Goal: Transaction & Acquisition: Purchase product/service

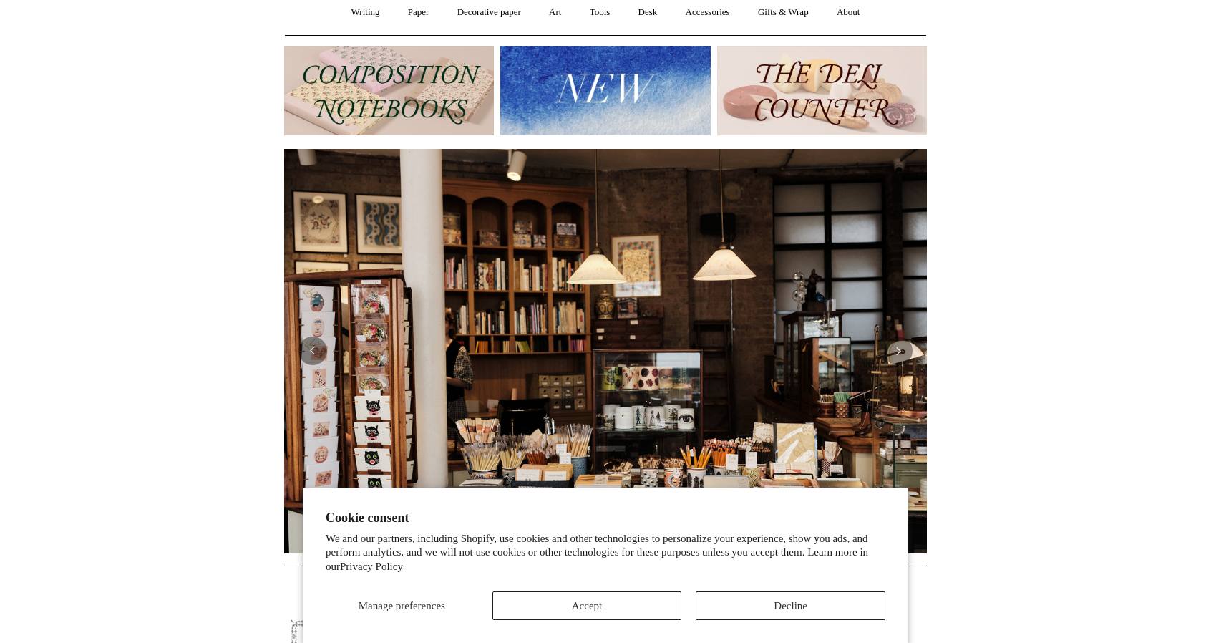
scroll to position [143, 0]
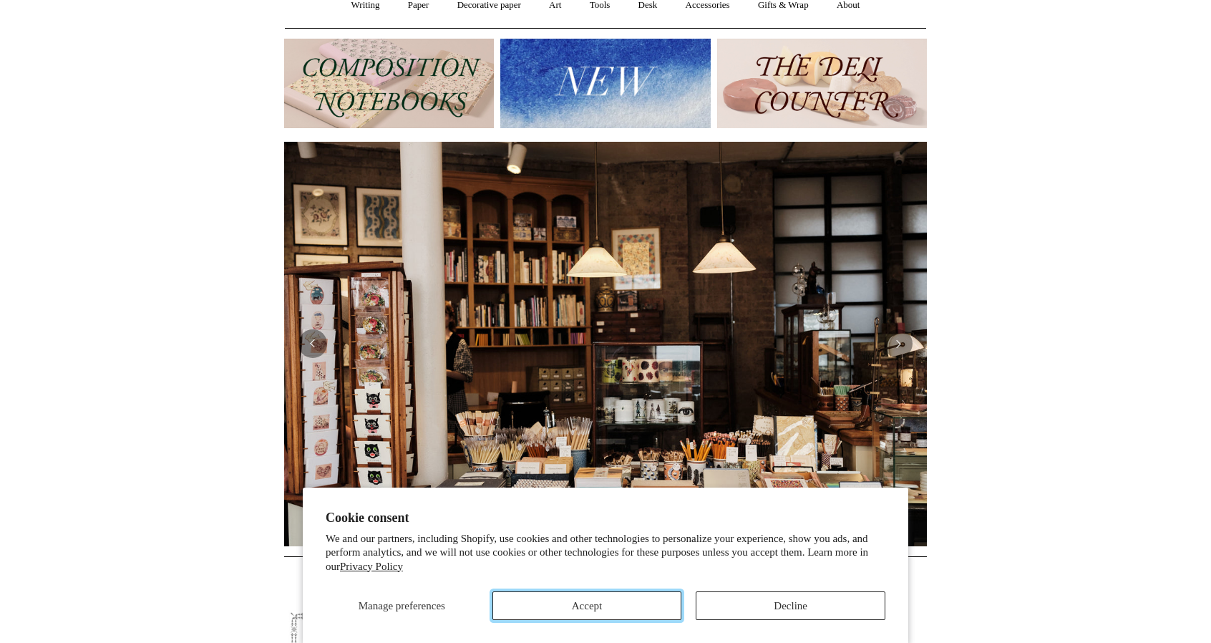
drag, startPoint x: 610, startPoint y: 598, endPoint x: 614, endPoint y: 589, distance: 10.0
click at [611, 598] on button "Accept" at bounding box center [587, 605] width 190 height 29
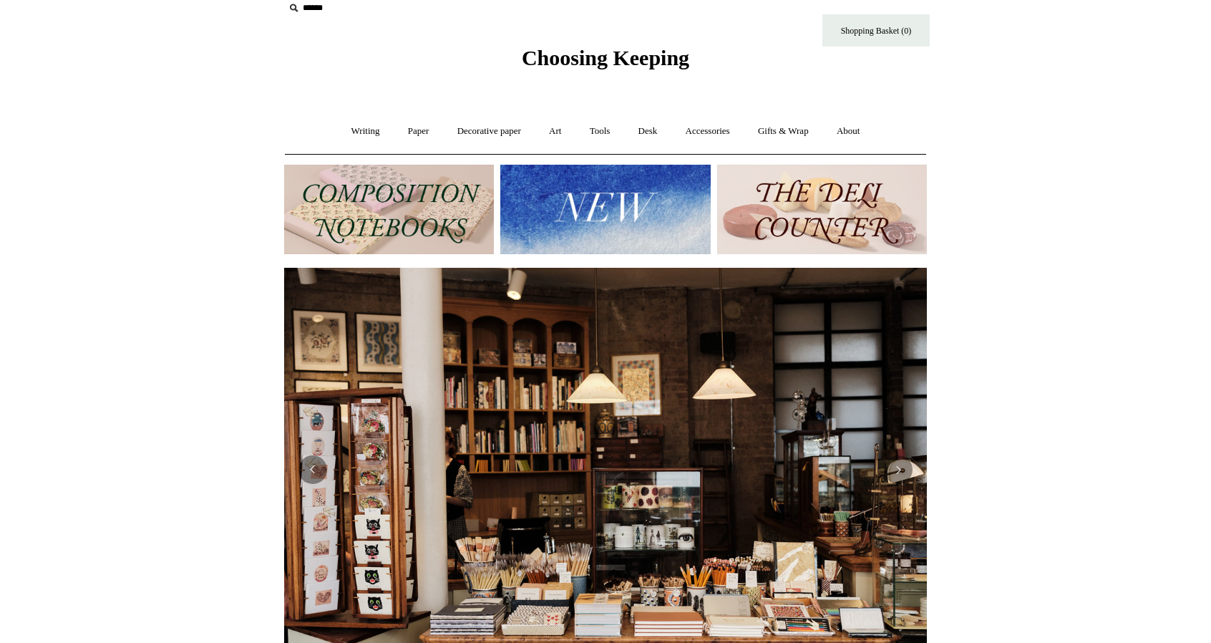
scroll to position [0, 0]
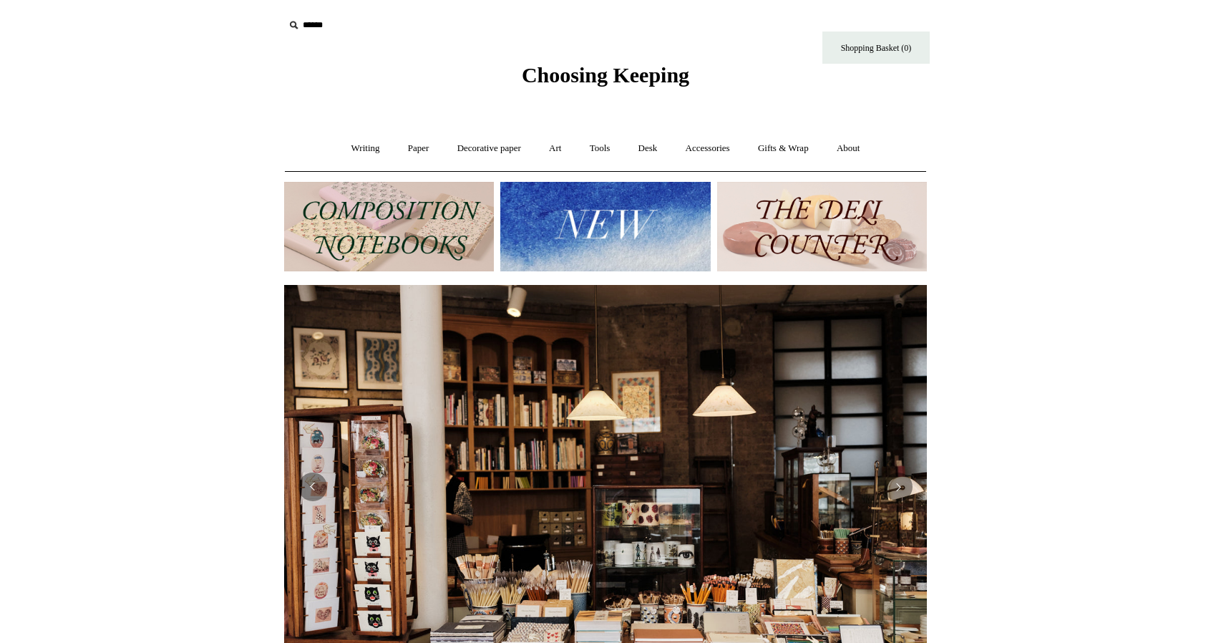
drag, startPoint x: 654, startPoint y: 237, endPoint x: 622, endPoint y: 235, distance: 32.2
click at [622, 235] on img at bounding box center [605, 226] width 210 height 89
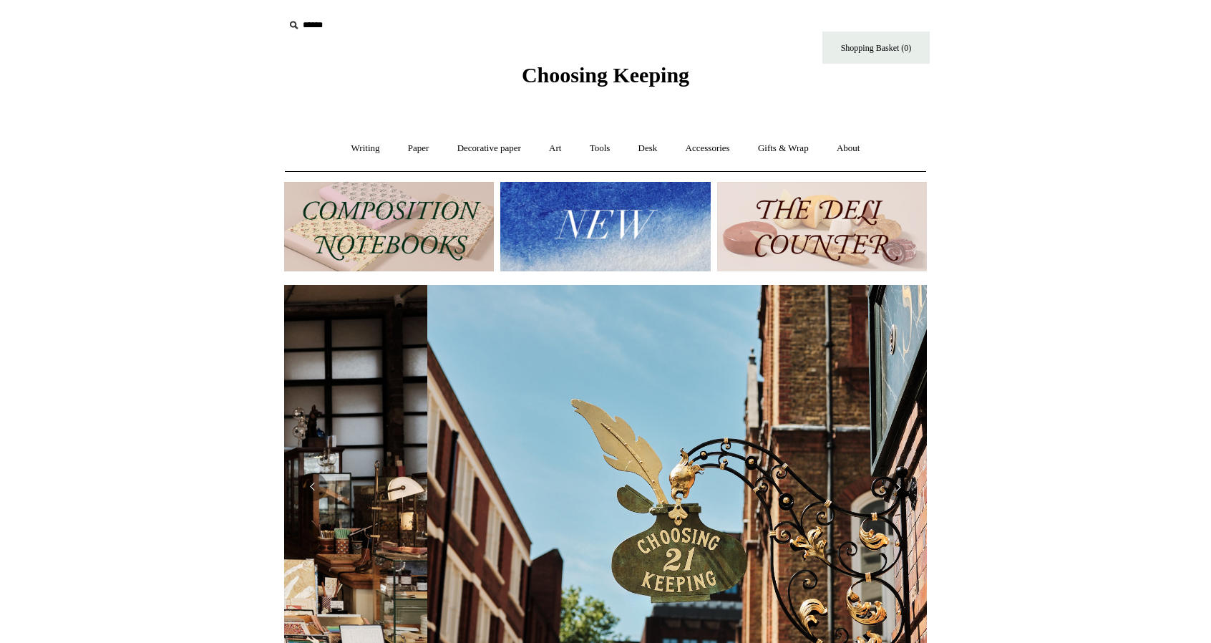
scroll to position [0, 639]
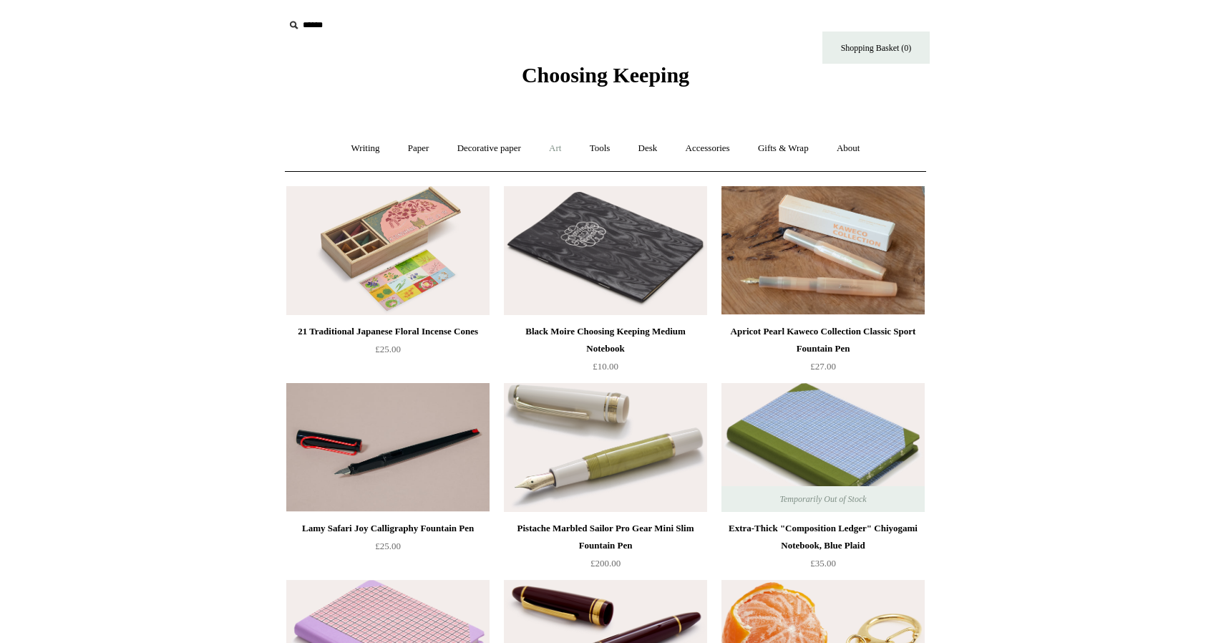
click at [552, 147] on link "Art +" at bounding box center [555, 149] width 38 height 38
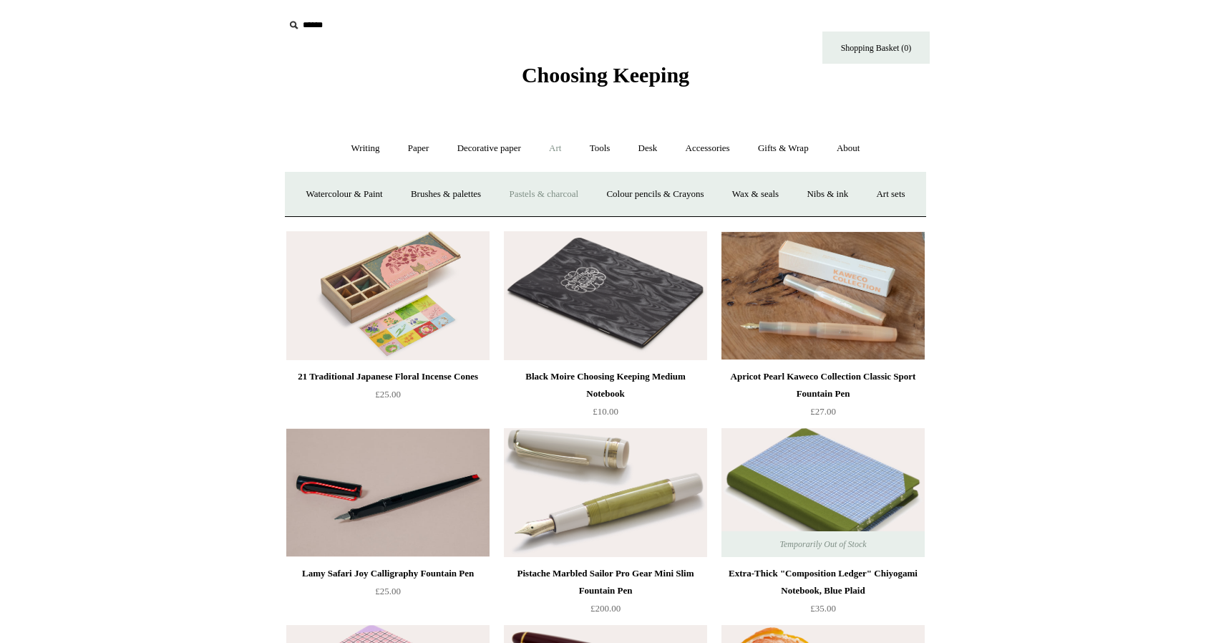
click at [567, 195] on link "Pastels & charcoal" at bounding box center [543, 194] width 95 height 38
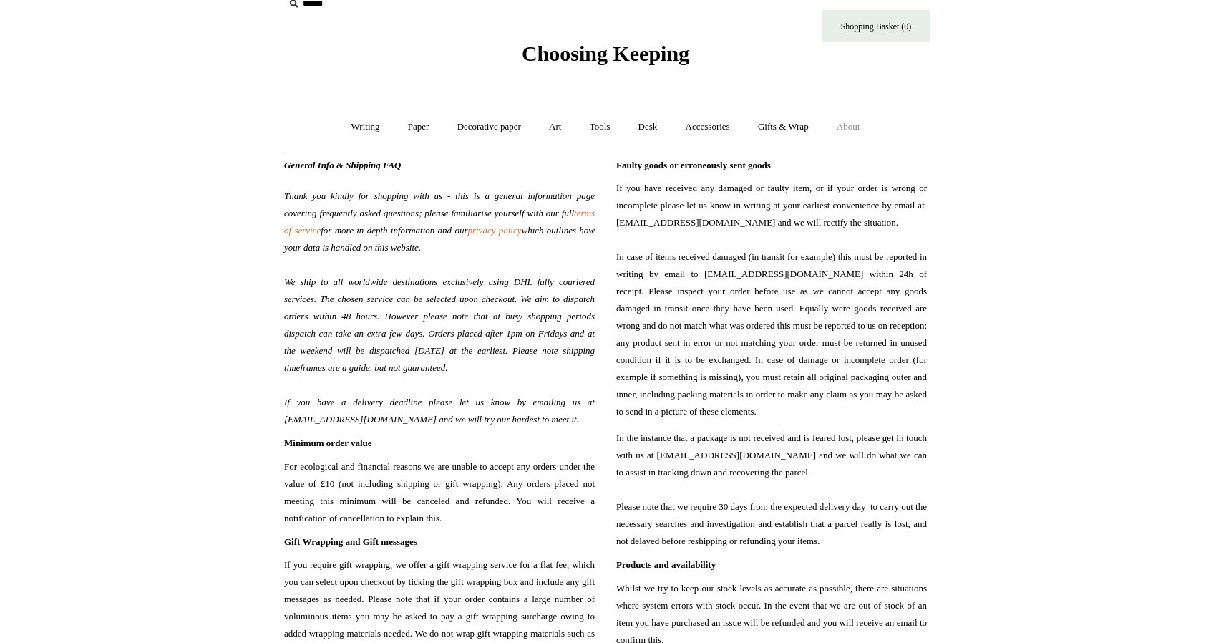
scroll to position [26, 0]
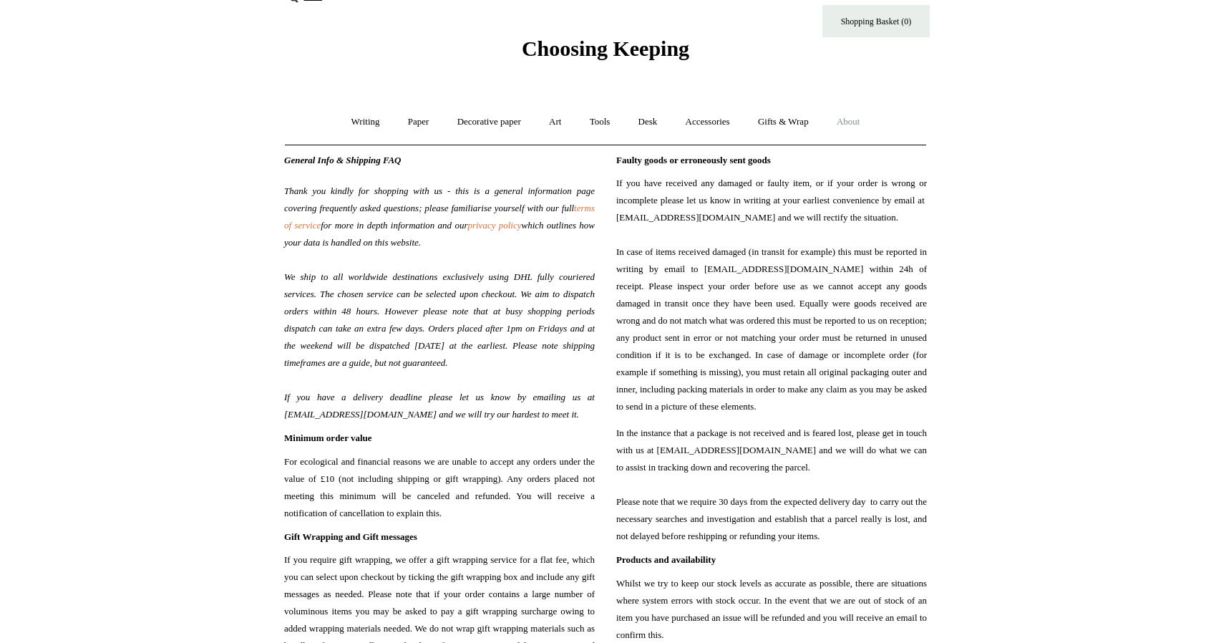
drag, startPoint x: 1219, startPoint y: 87, endPoint x: 939, endPoint y: 98, distance: 280.7
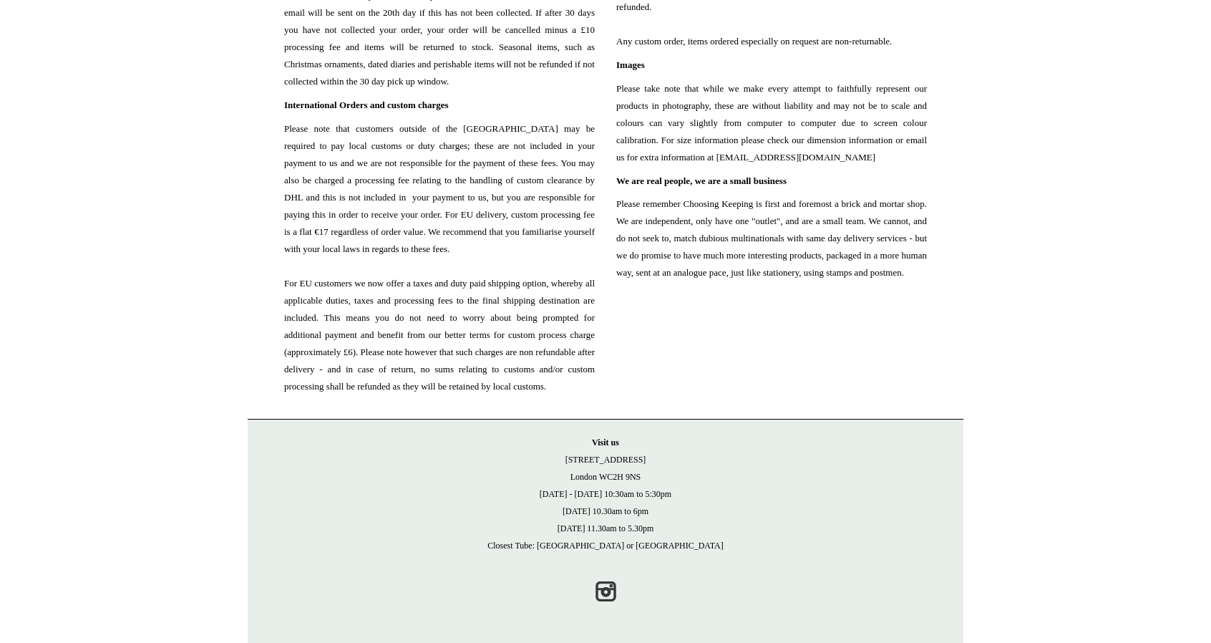
scroll to position [0, 0]
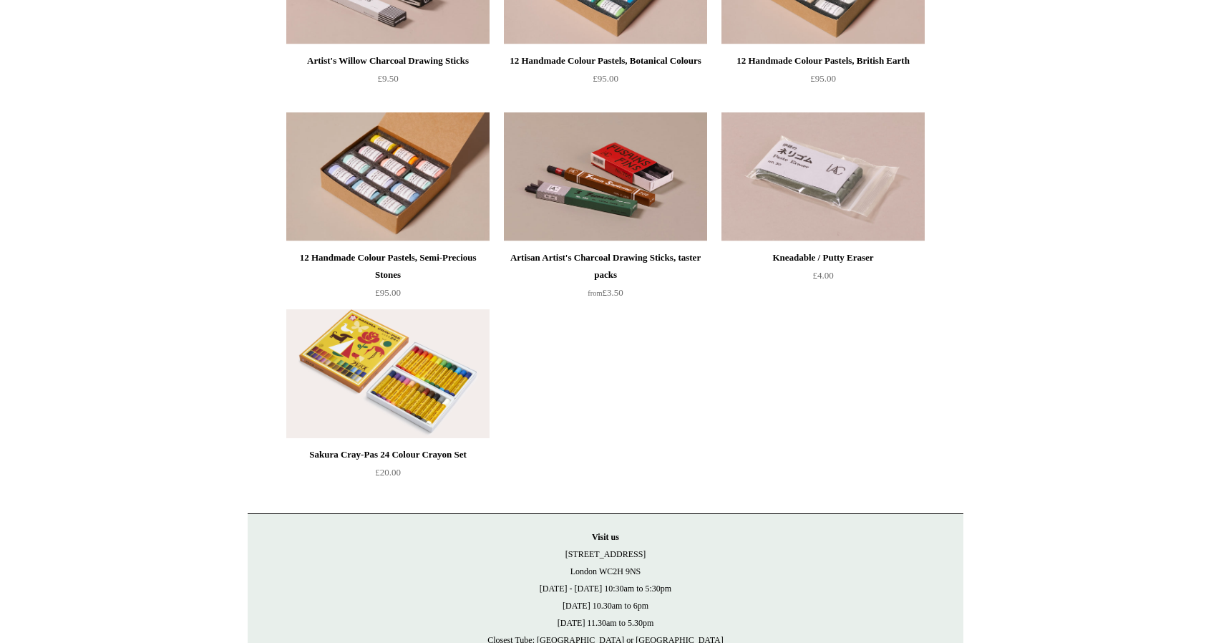
scroll to position [429, 0]
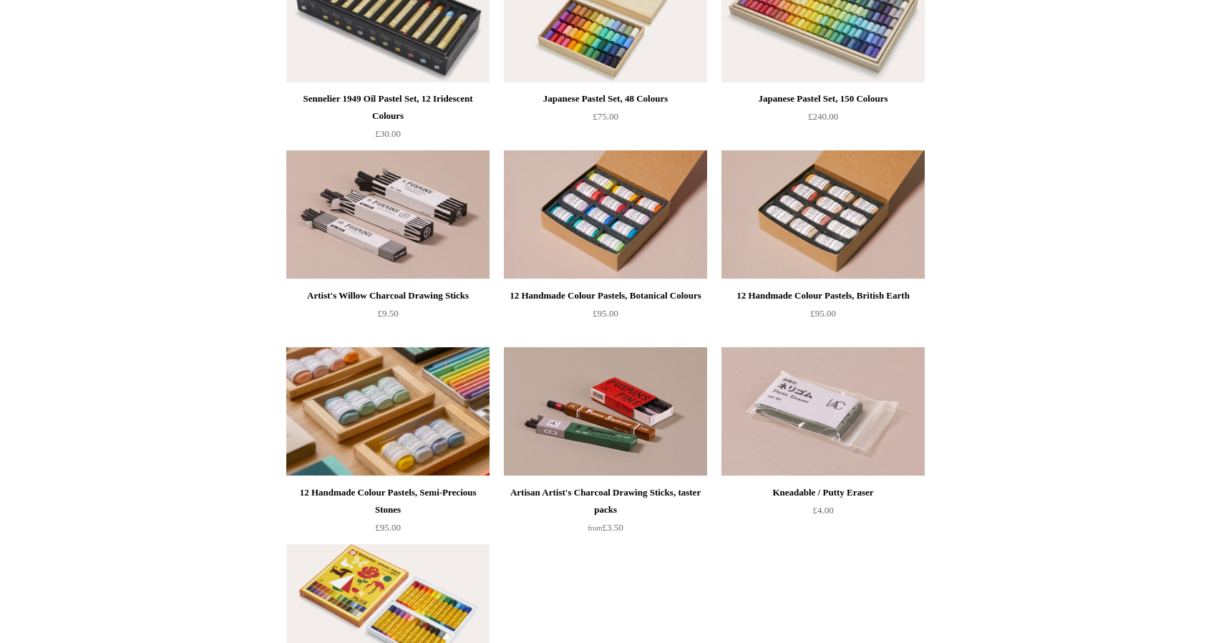
click at [425, 469] on img at bounding box center [387, 411] width 203 height 129
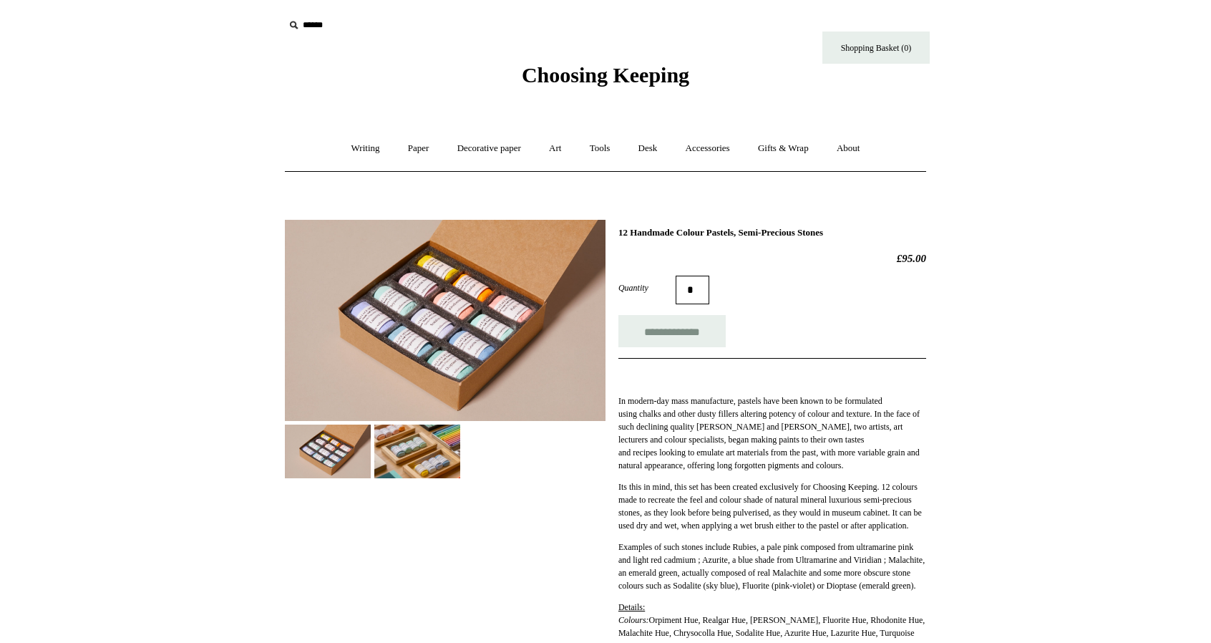
drag, startPoint x: 620, startPoint y: 232, endPoint x: 866, endPoint y: 230, distance: 246.2
click at [866, 230] on h1 "12 Handmade Colour Pastels, Semi-Precious Stones" at bounding box center [772, 232] width 308 height 11
copy h1 "12 Handmade Colour Pastels, Semi-Precious Stones"
